Goal: Navigation & Orientation: Find specific page/section

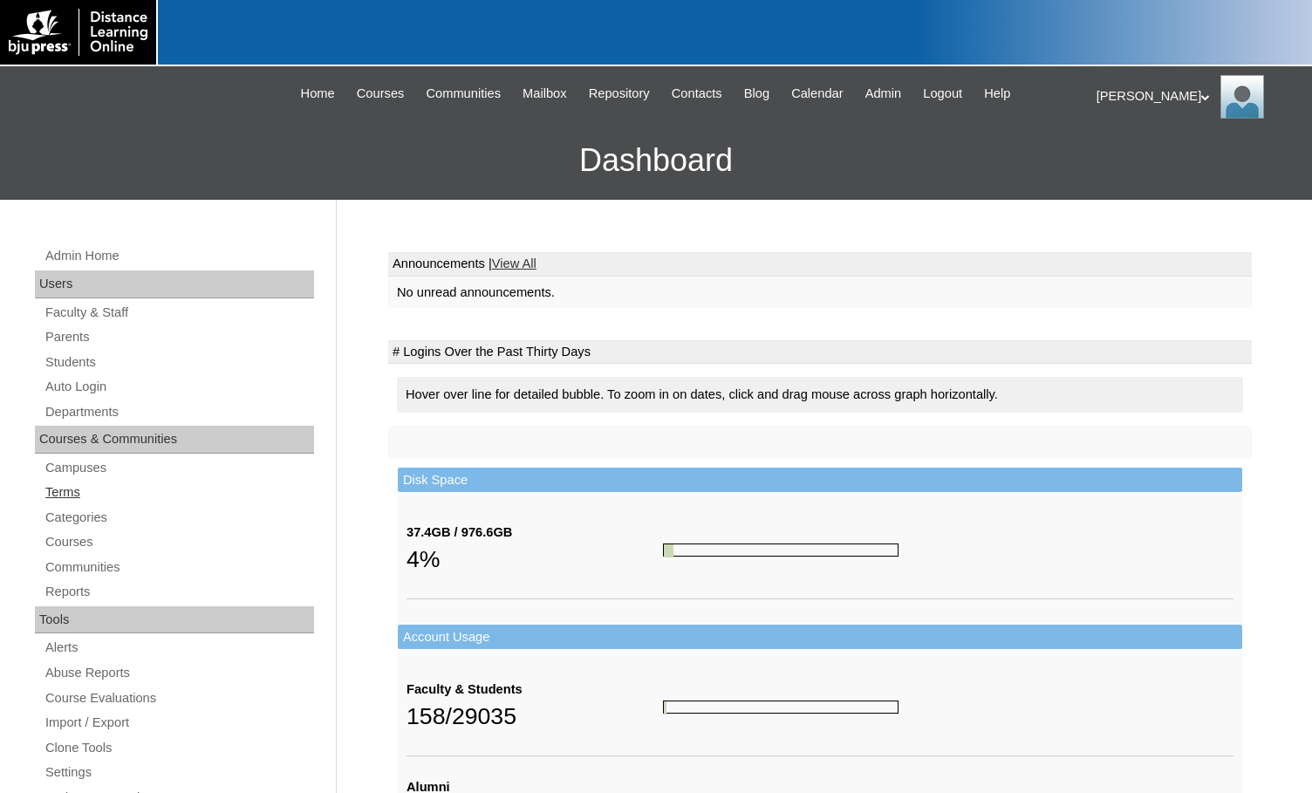
click at [78, 491] on link "Terms" at bounding box center [179, 492] width 270 height 22
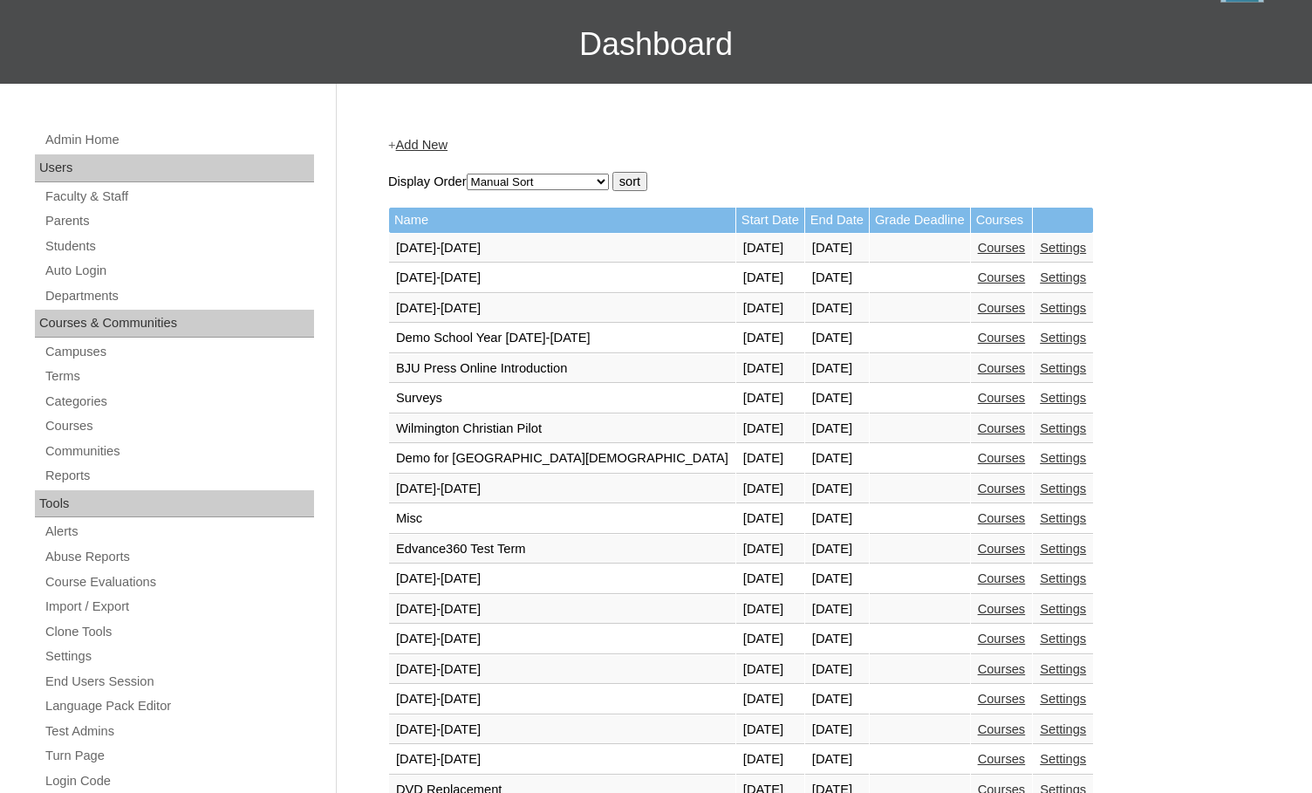
scroll to position [523, 0]
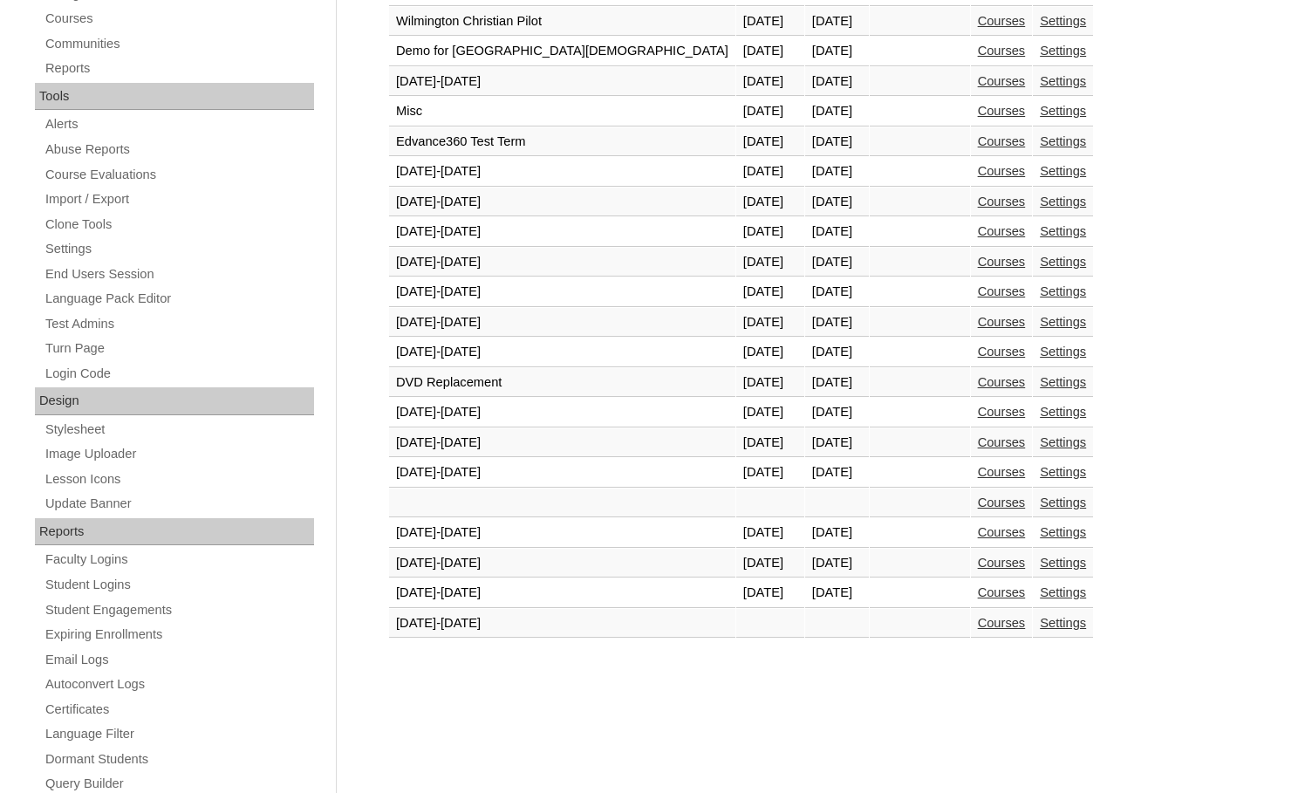
click at [971, 585] on td "Courses" at bounding box center [1002, 593] width 62 height 30
click at [978, 591] on link "Courses" at bounding box center [1002, 592] width 48 height 14
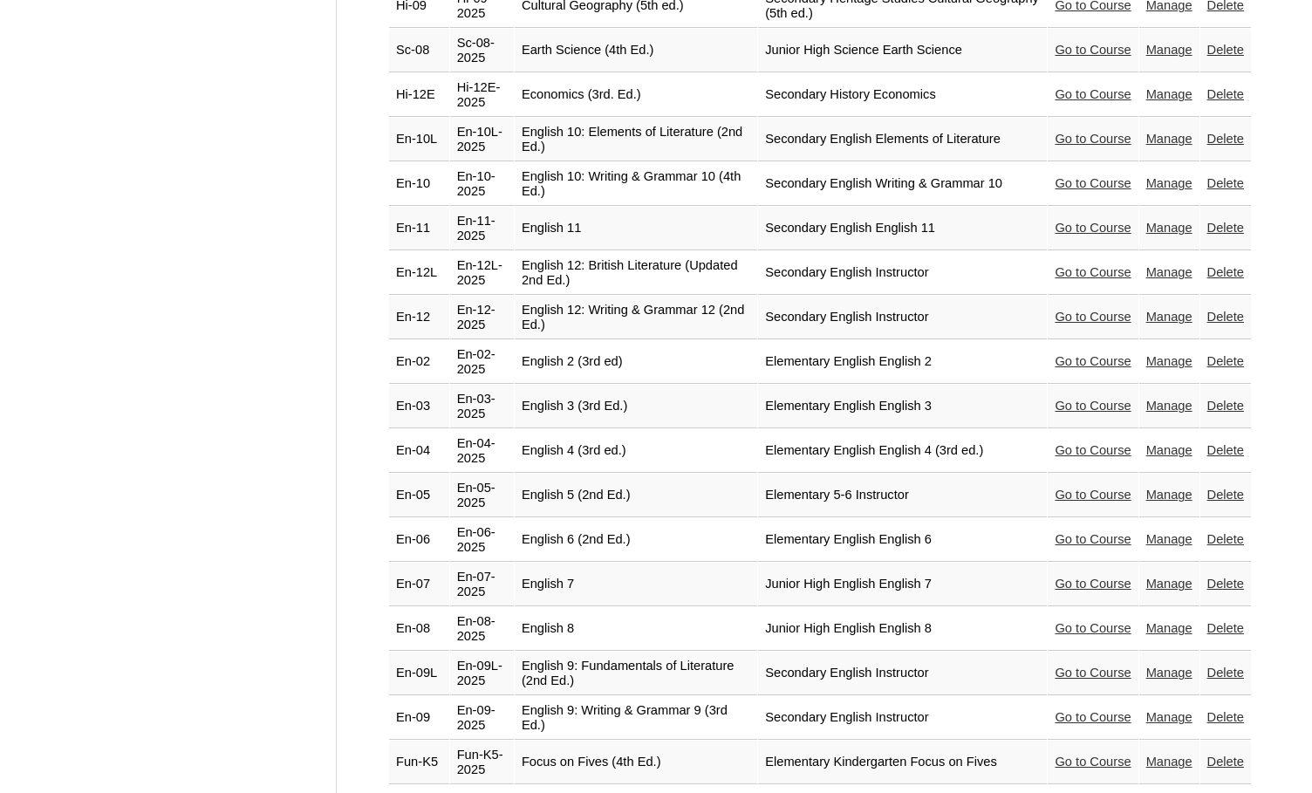
scroll to position [1396, 0]
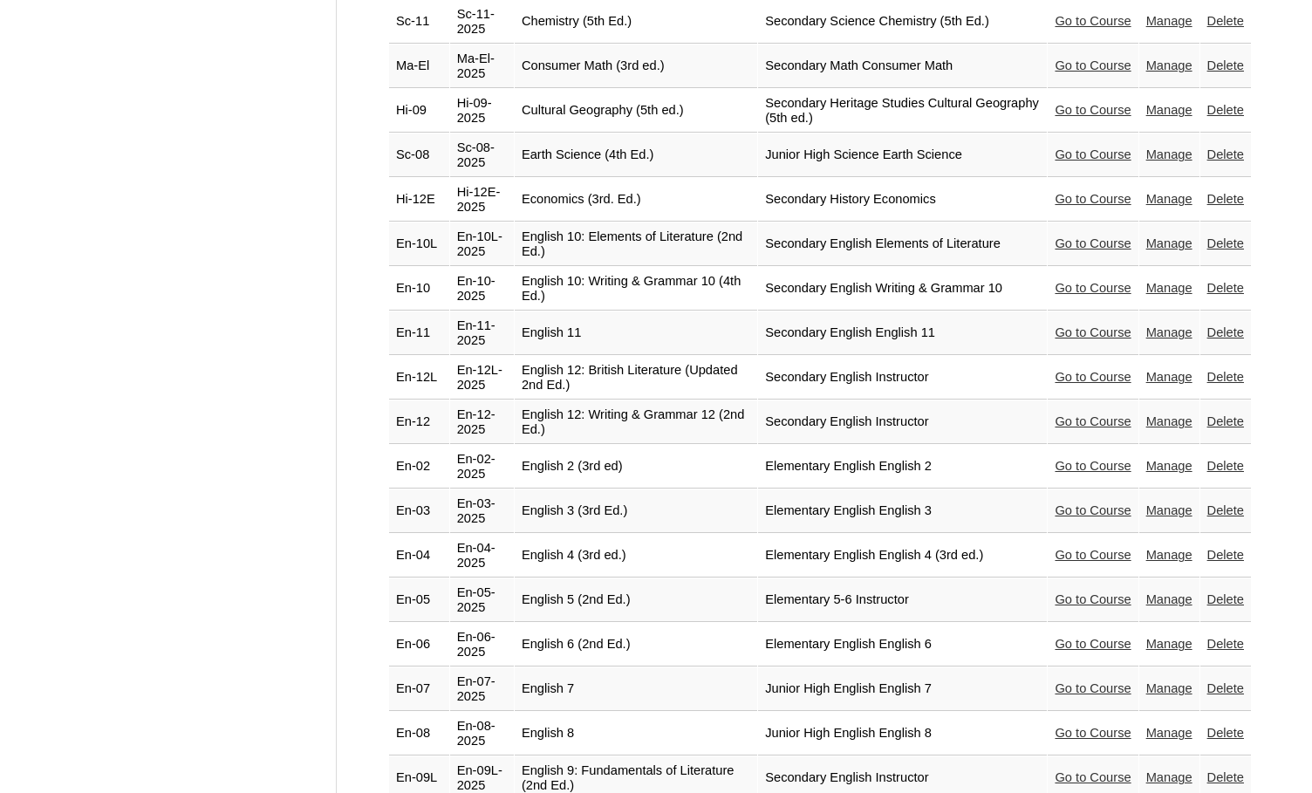
click at [1099, 370] on link "Go to Course" at bounding box center [1093, 377] width 76 height 14
